Goal: Task Accomplishment & Management: Use online tool/utility

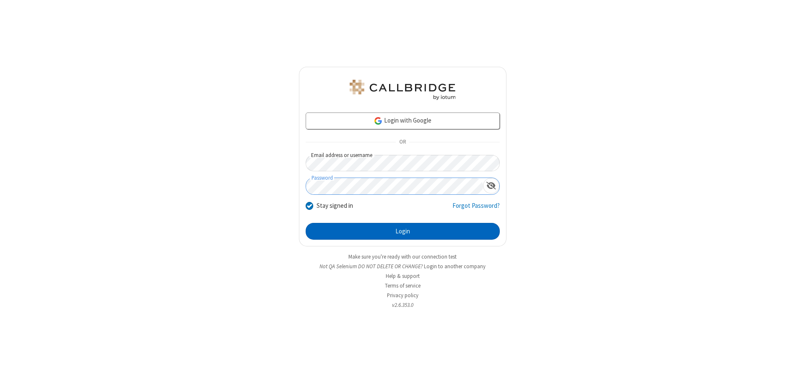
click at [402, 231] on button "Login" at bounding box center [403, 231] width 194 height 17
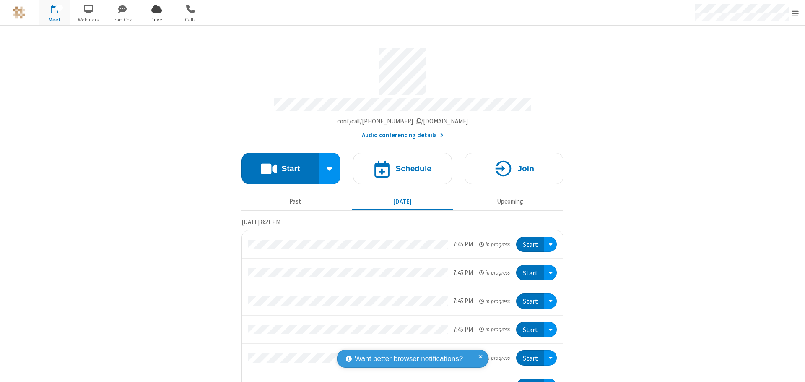
click at [795, 13] on span "Open menu" at bounding box center [795, 13] width 7 height 8
click at [156, 19] on span "Drive" at bounding box center [156, 20] width 31 height 8
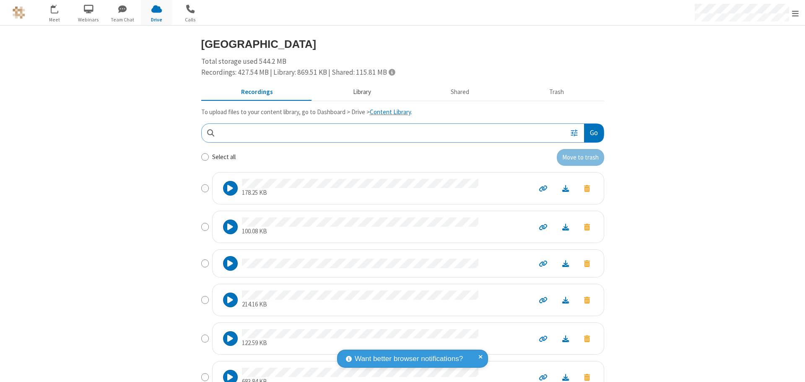
click at [358, 92] on button "Library" at bounding box center [362, 92] width 98 height 16
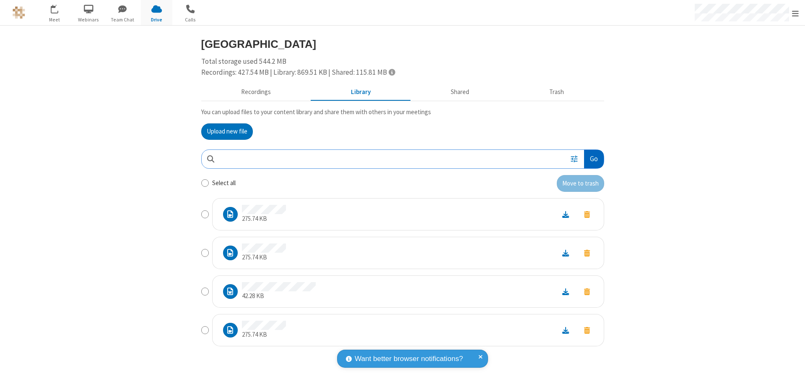
click at [593, 158] on button "Go" at bounding box center [593, 159] width 19 height 19
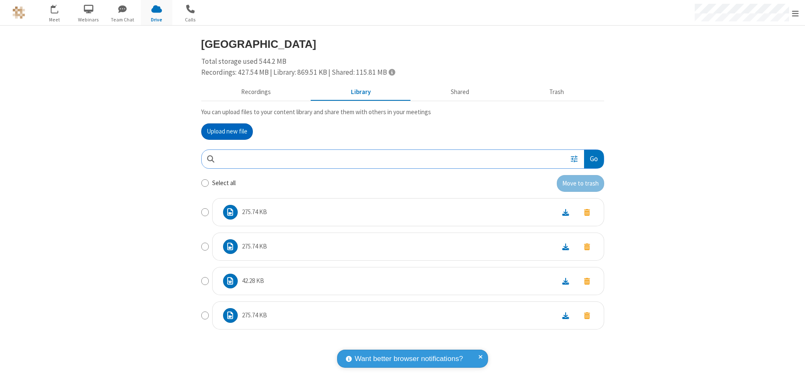
click at [227, 131] on button "Upload new file" at bounding box center [227, 131] width 52 height 17
